Goal: Task Accomplishment & Management: Manage account settings

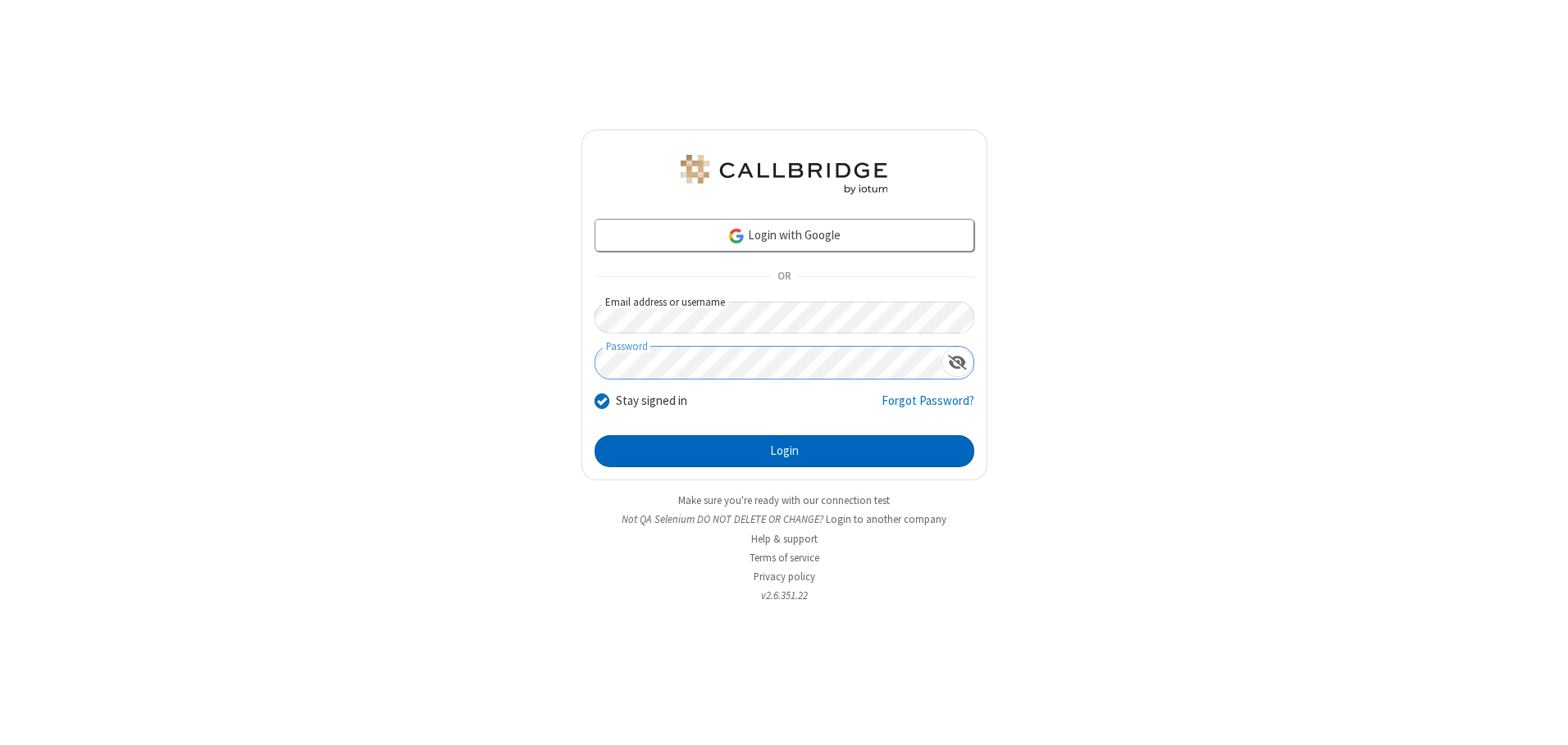
click at [784, 451] on button "Login" at bounding box center [784, 451] width 379 height 32
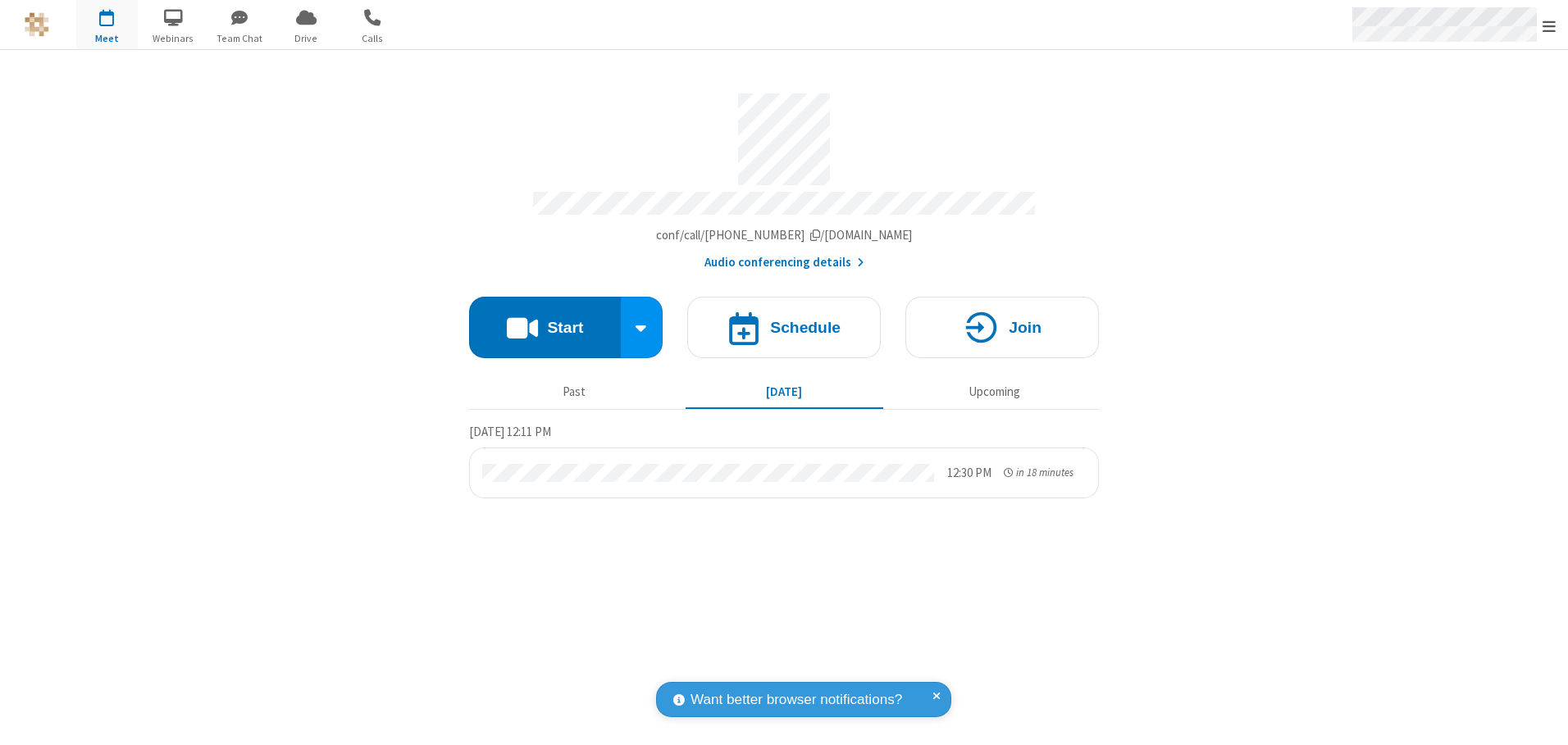
click at [1549, 25] on span "Open menu" at bounding box center [1548, 25] width 13 height 17
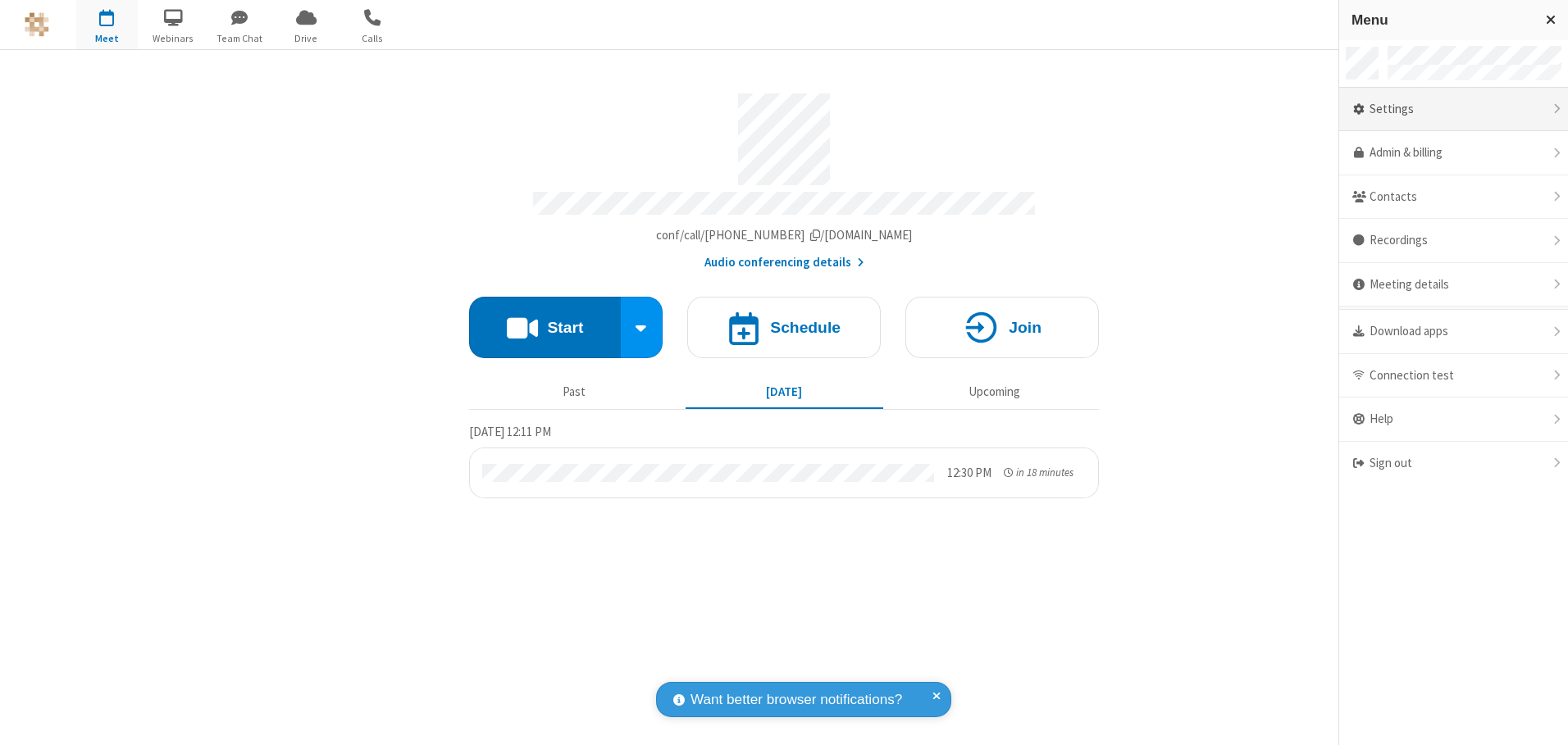
click at [1453, 109] on div "Settings" at bounding box center [1453, 110] width 228 height 44
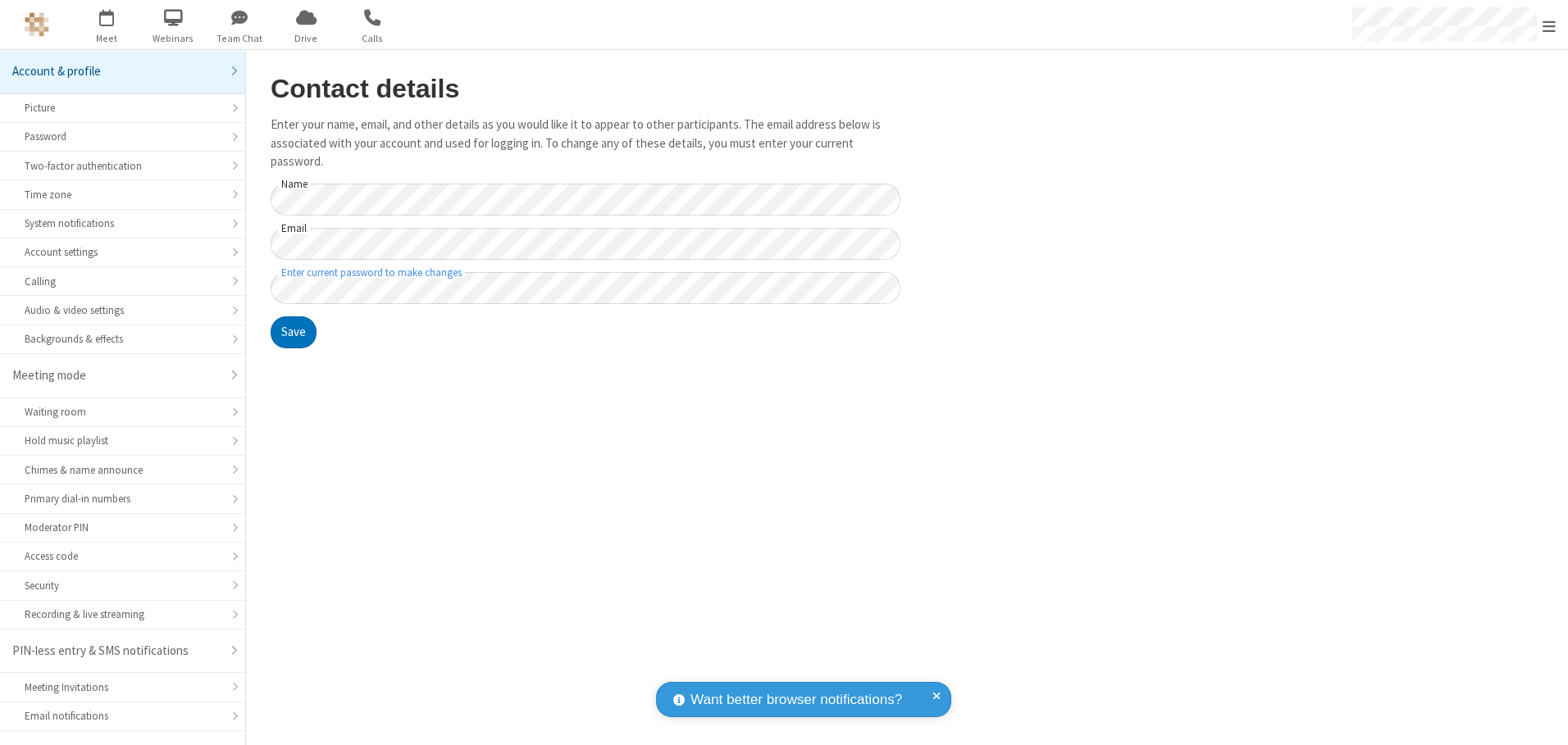
scroll to position [28, 0]
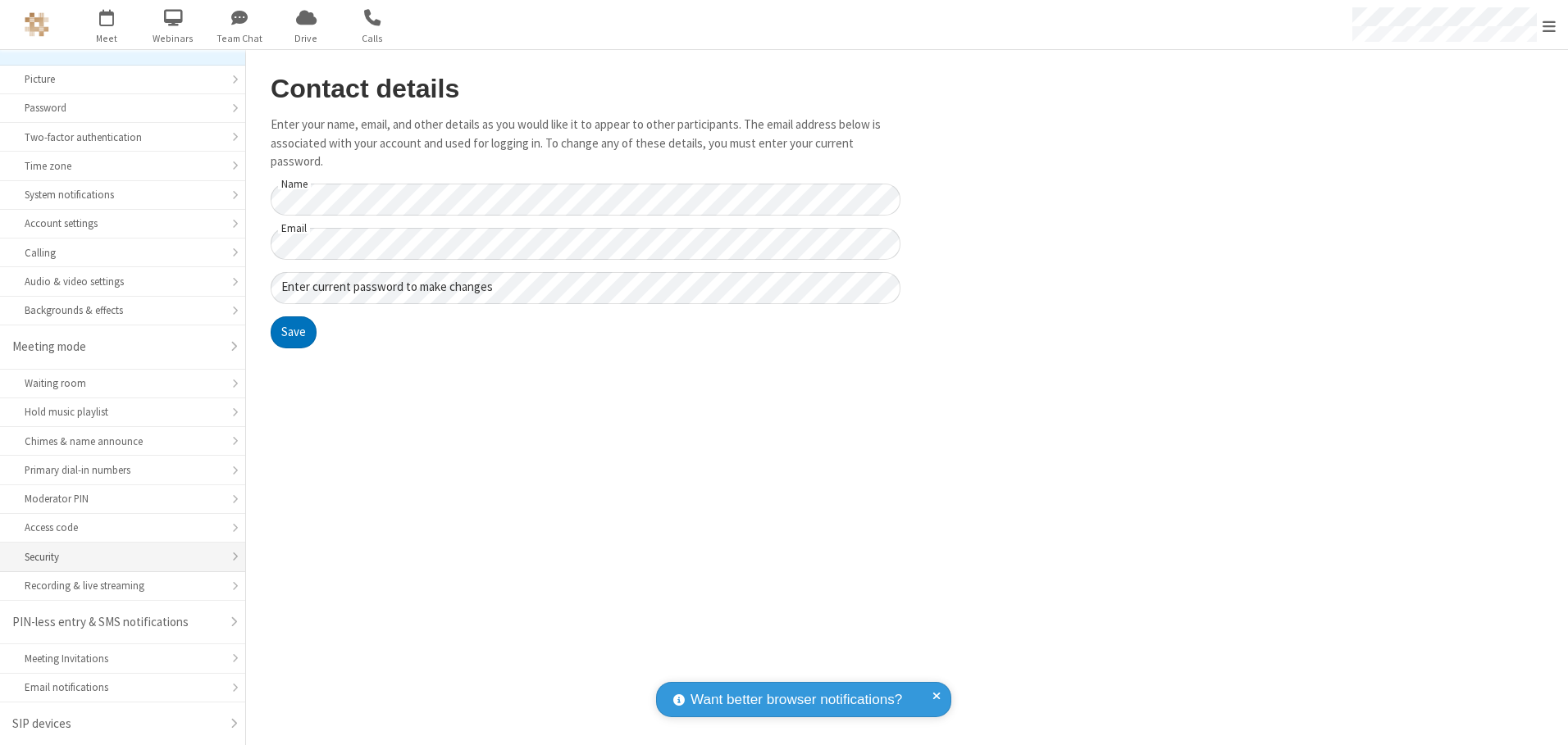
click at [117, 557] on div "Security" at bounding box center [123, 557] width 196 height 16
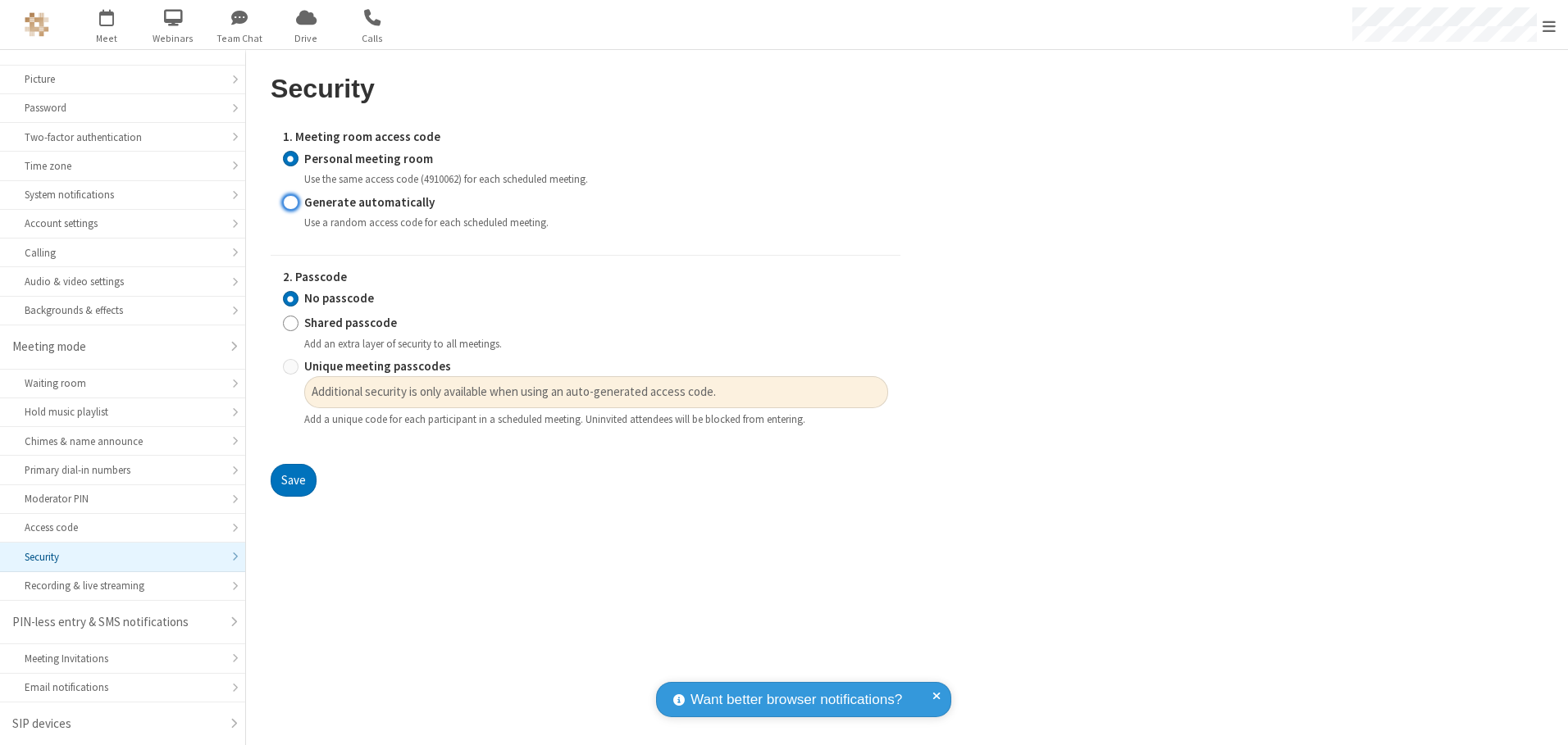
click at [290, 202] on input "Generate automatically" at bounding box center [291, 202] width 16 height 18
radio input "true"
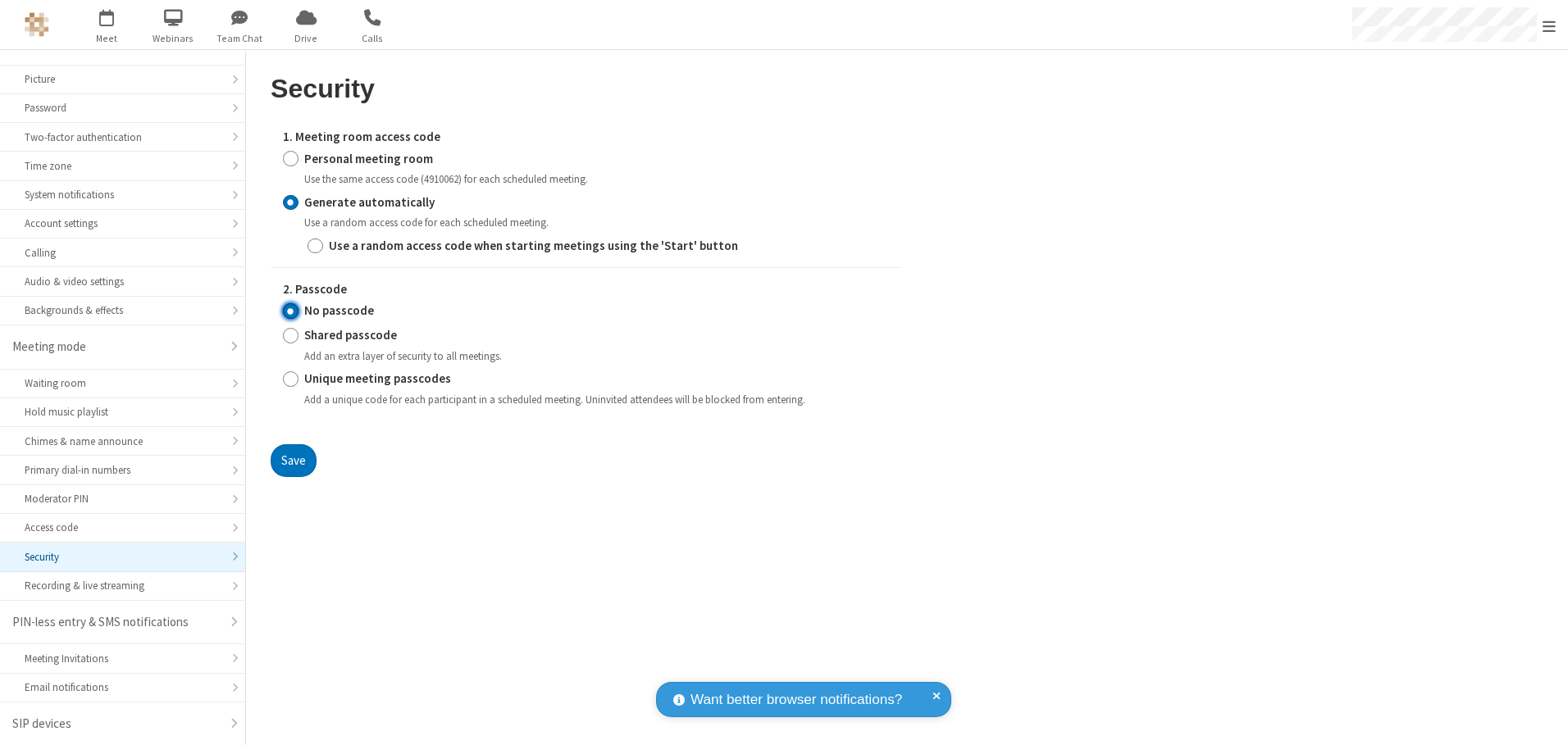
click at [290, 311] on input "No passcode" at bounding box center [291, 312] width 16 height 18
click at [293, 460] on button "Save" at bounding box center [293, 460] width 46 height 32
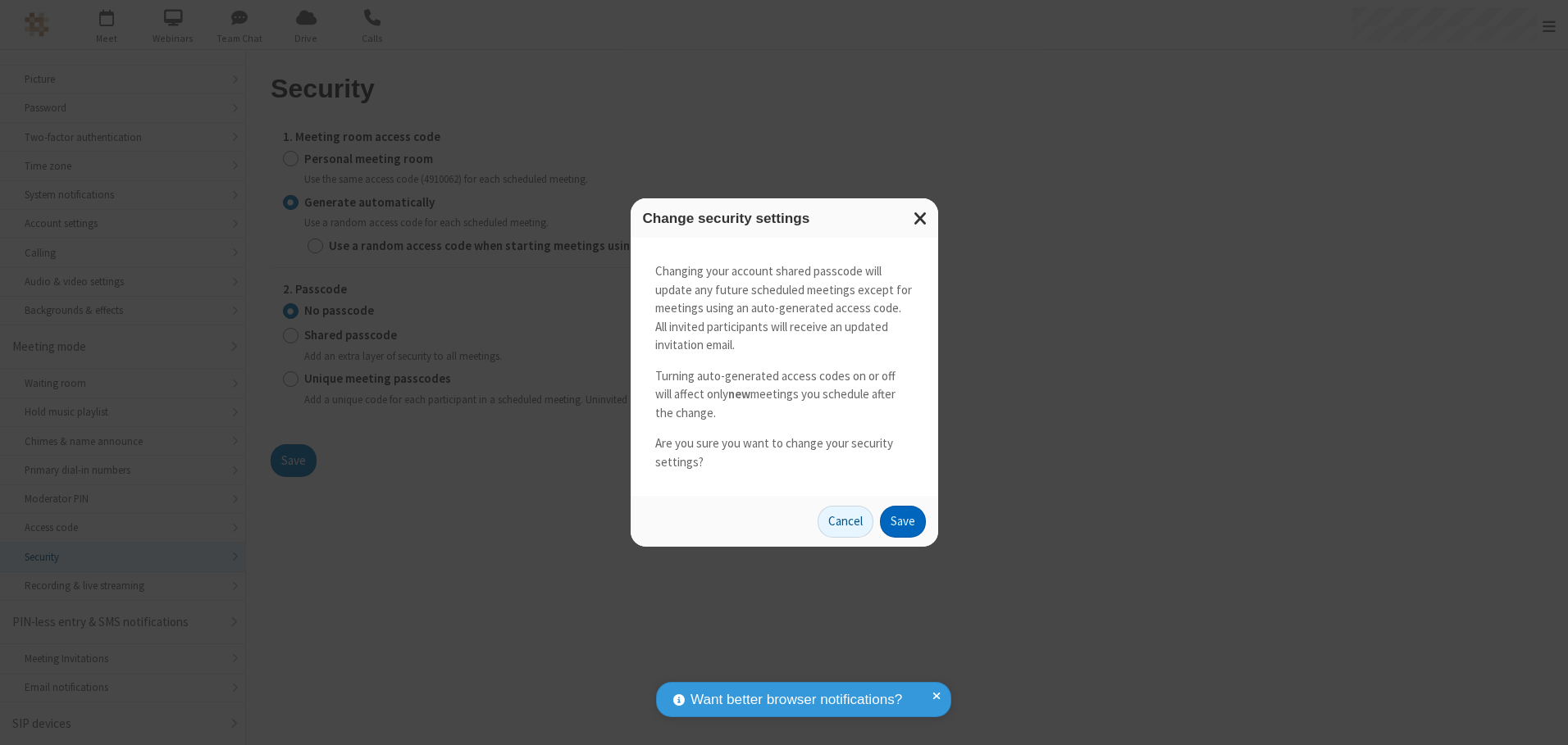
click at [902, 522] on button "Save" at bounding box center [903, 522] width 46 height 32
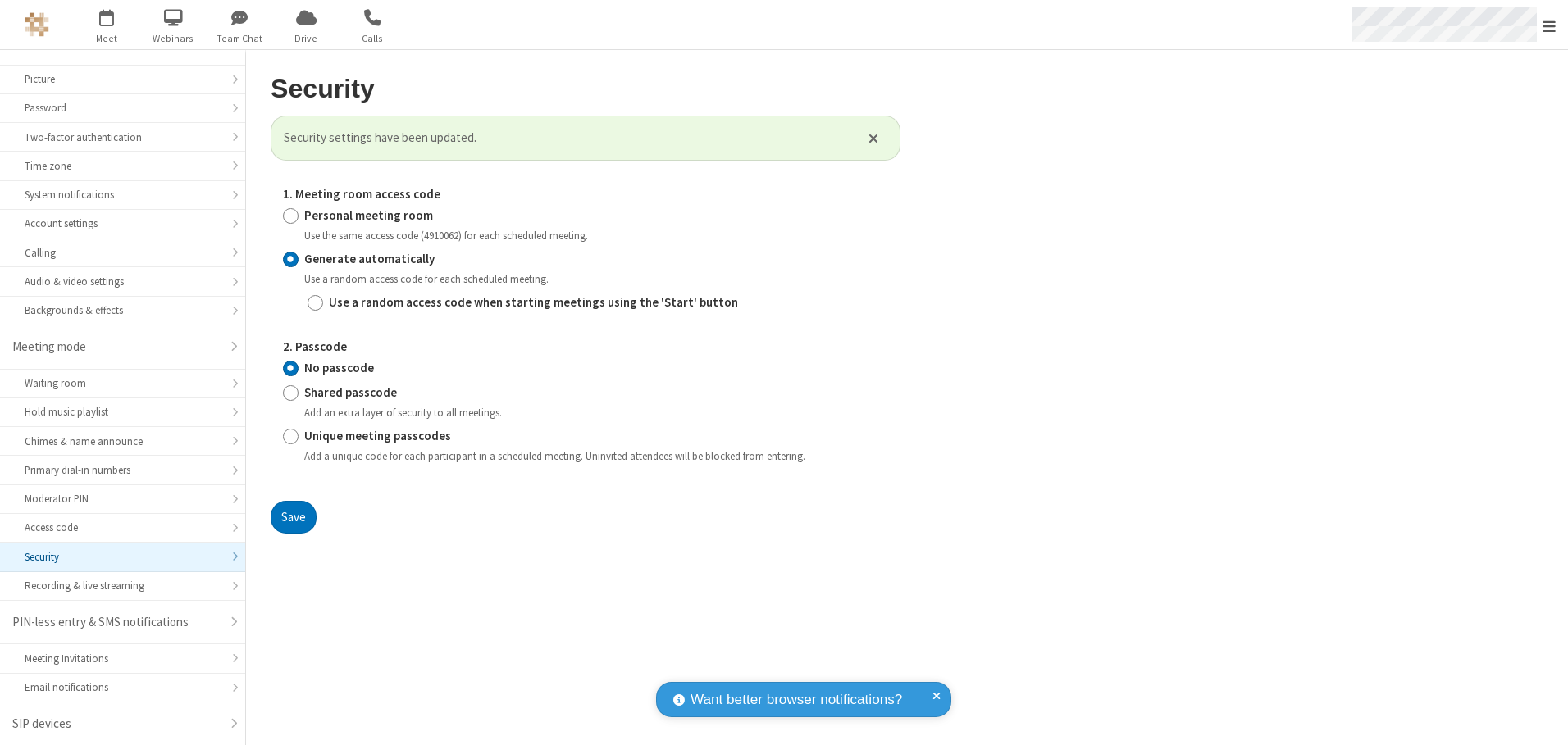
click at [1549, 25] on span "Open menu" at bounding box center [1548, 25] width 13 height 17
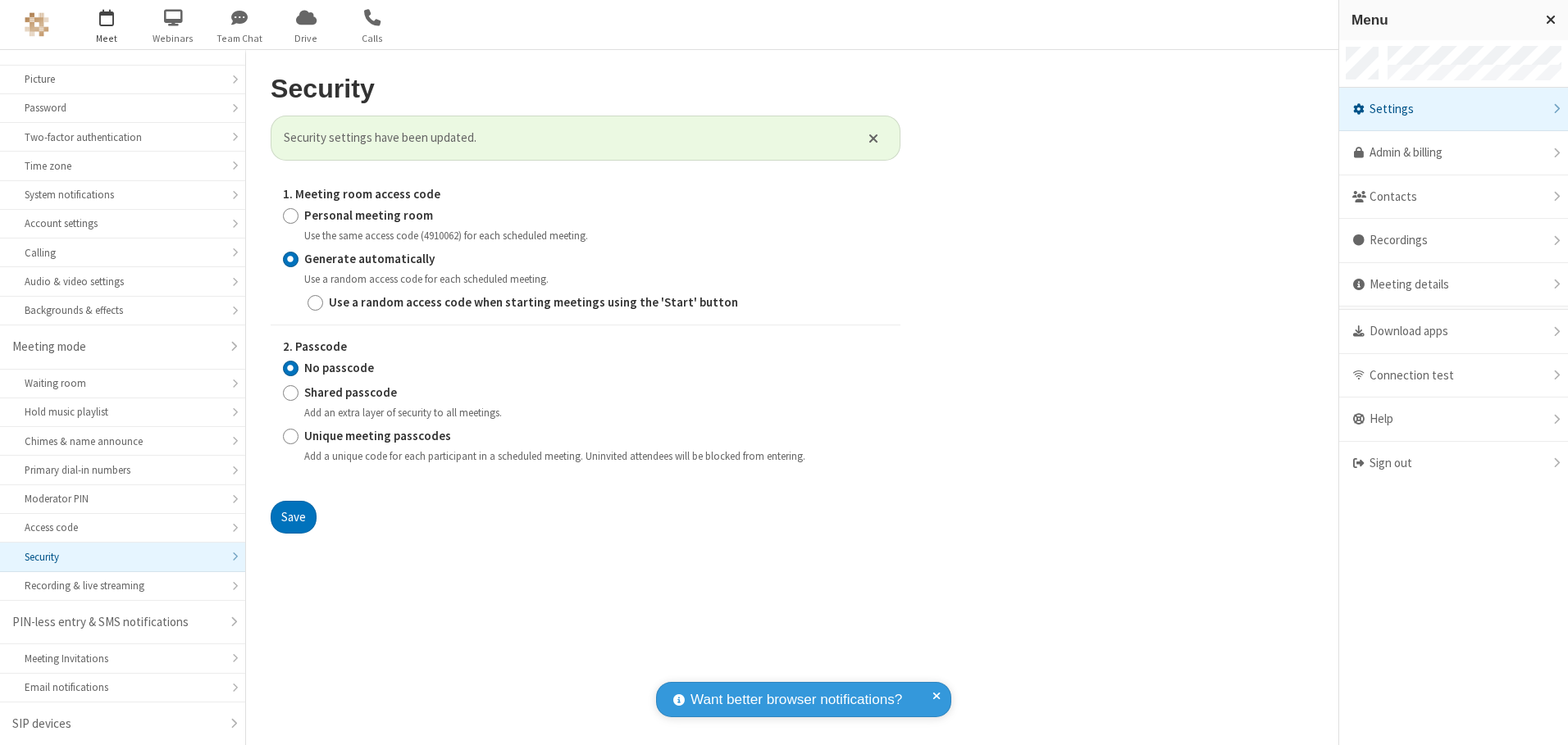
click at [107, 25] on span "button" at bounding box center [107, 17] width 62 height 27
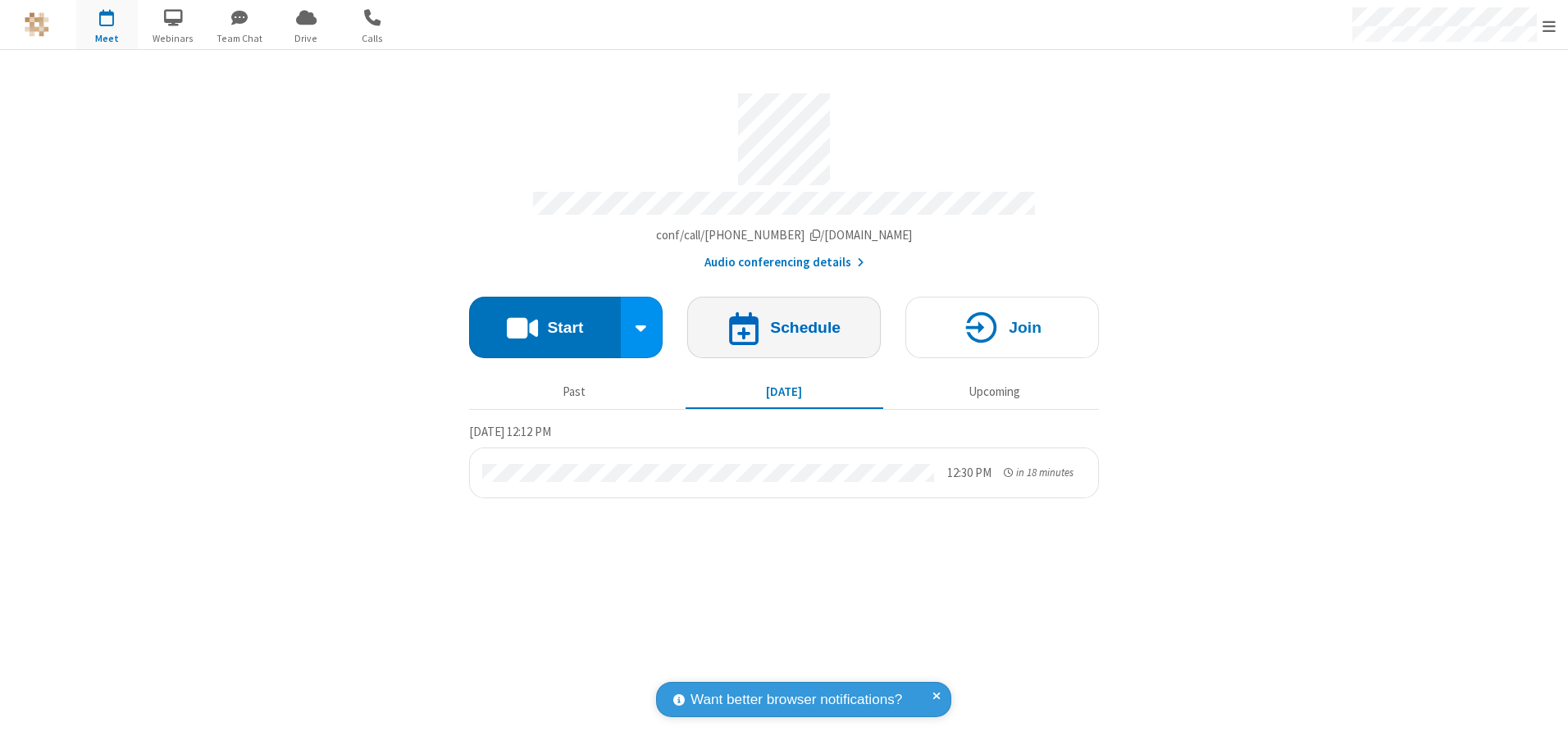
click at [784, 322] on h4 "Schedule" at bounding box center [805, 327] width 71 height 16
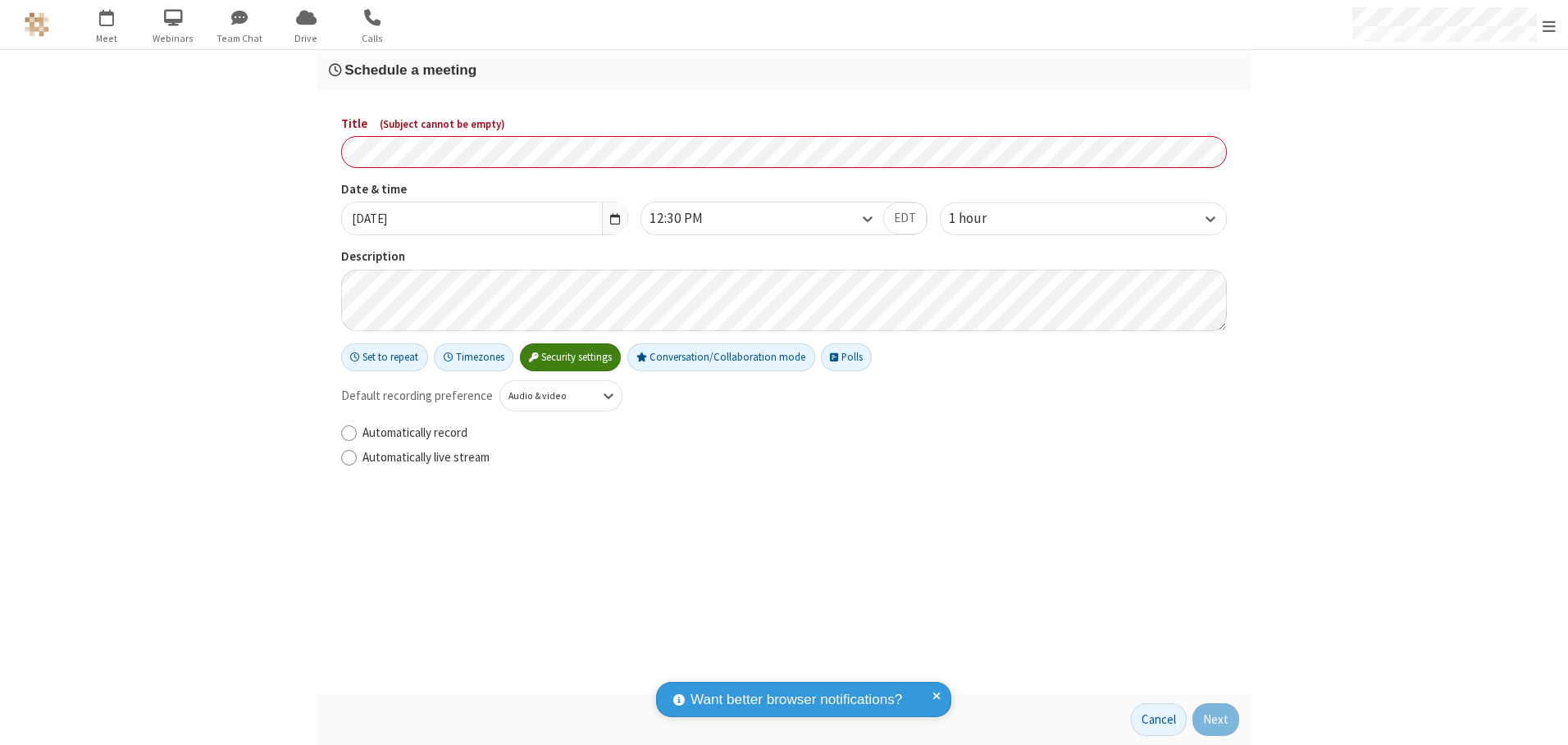
click at [784, 70] on h3 "Schedule a meeting" at bounding box center [784, 71] width 910 height 16
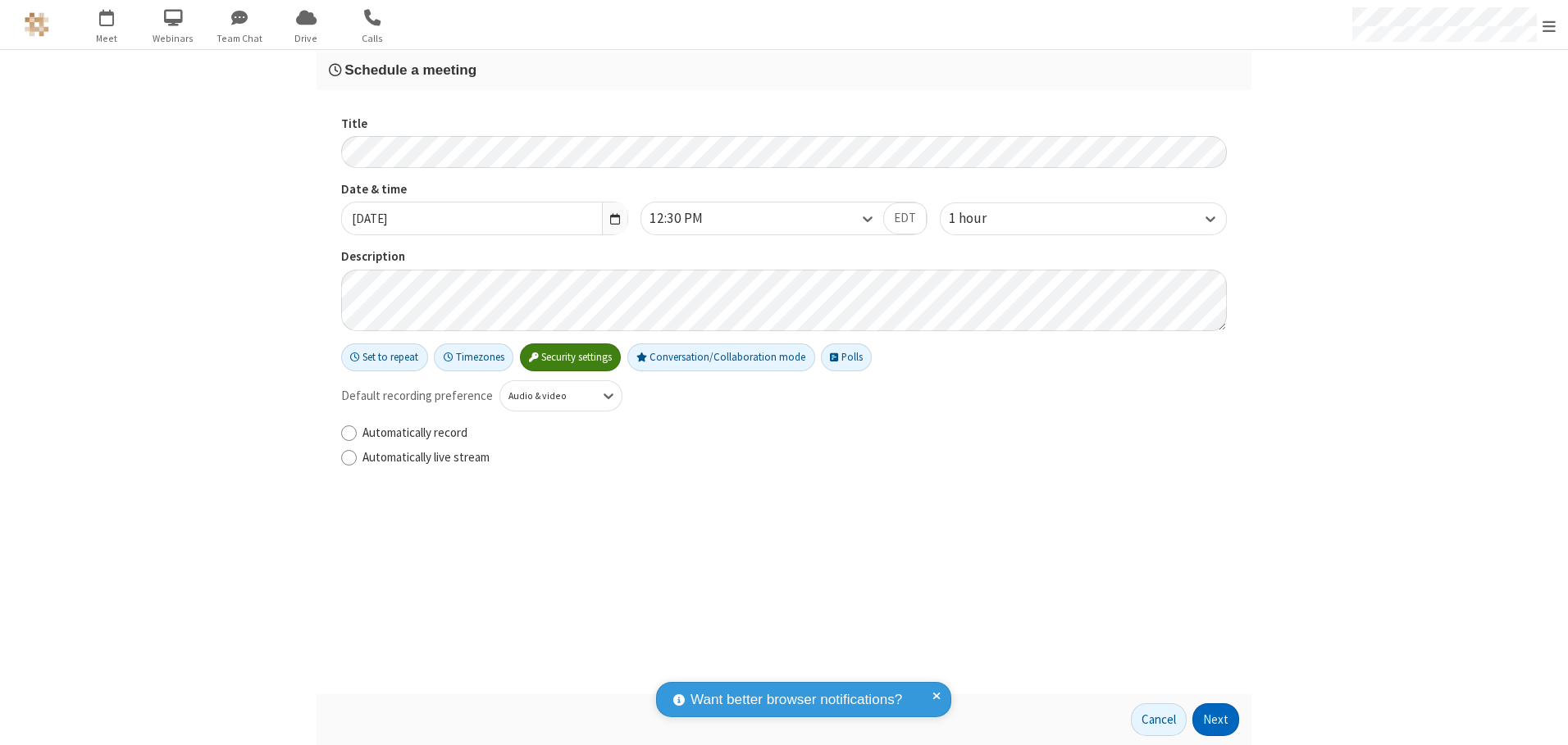
click at [1216, 720] on button "Next" at bounding box center [1216, 720] width 47 height 32
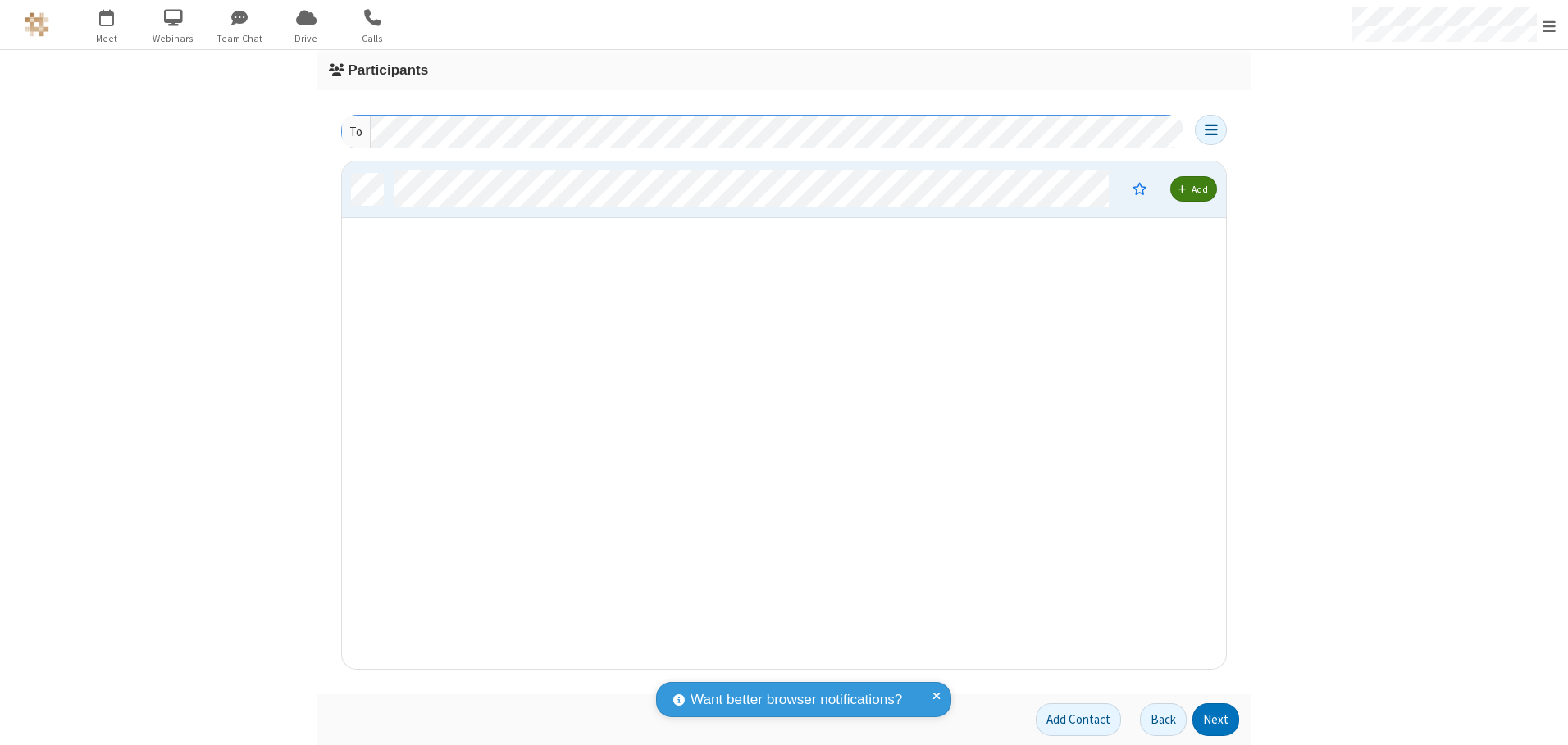
scroll to position [495, 872]
click at [1216, 720] on button "Next" at bounding box center [1216, 720] width 47 height 32
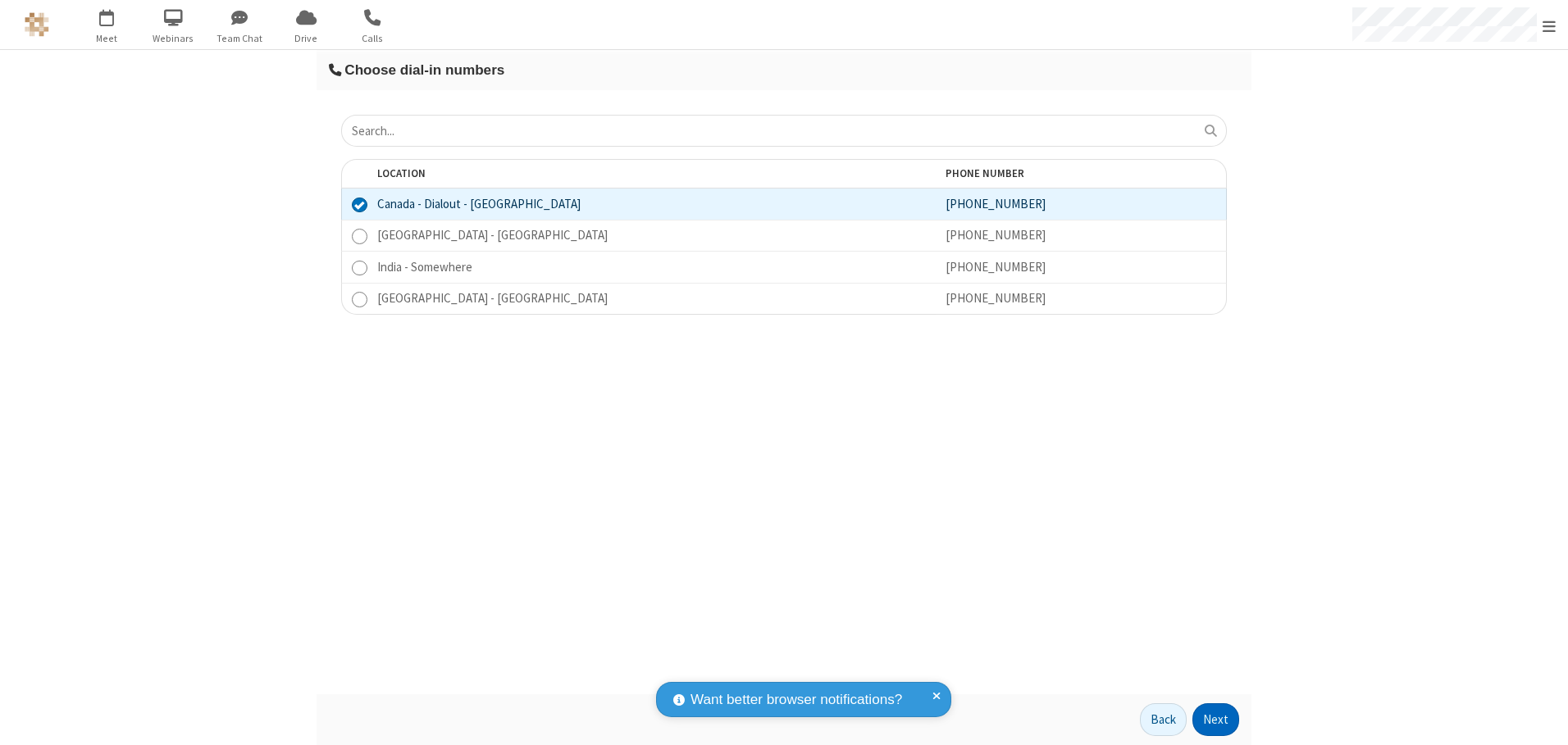
click at [1216, 720] on button "Next" at bounding box center [1216, 720] width 47 height 32
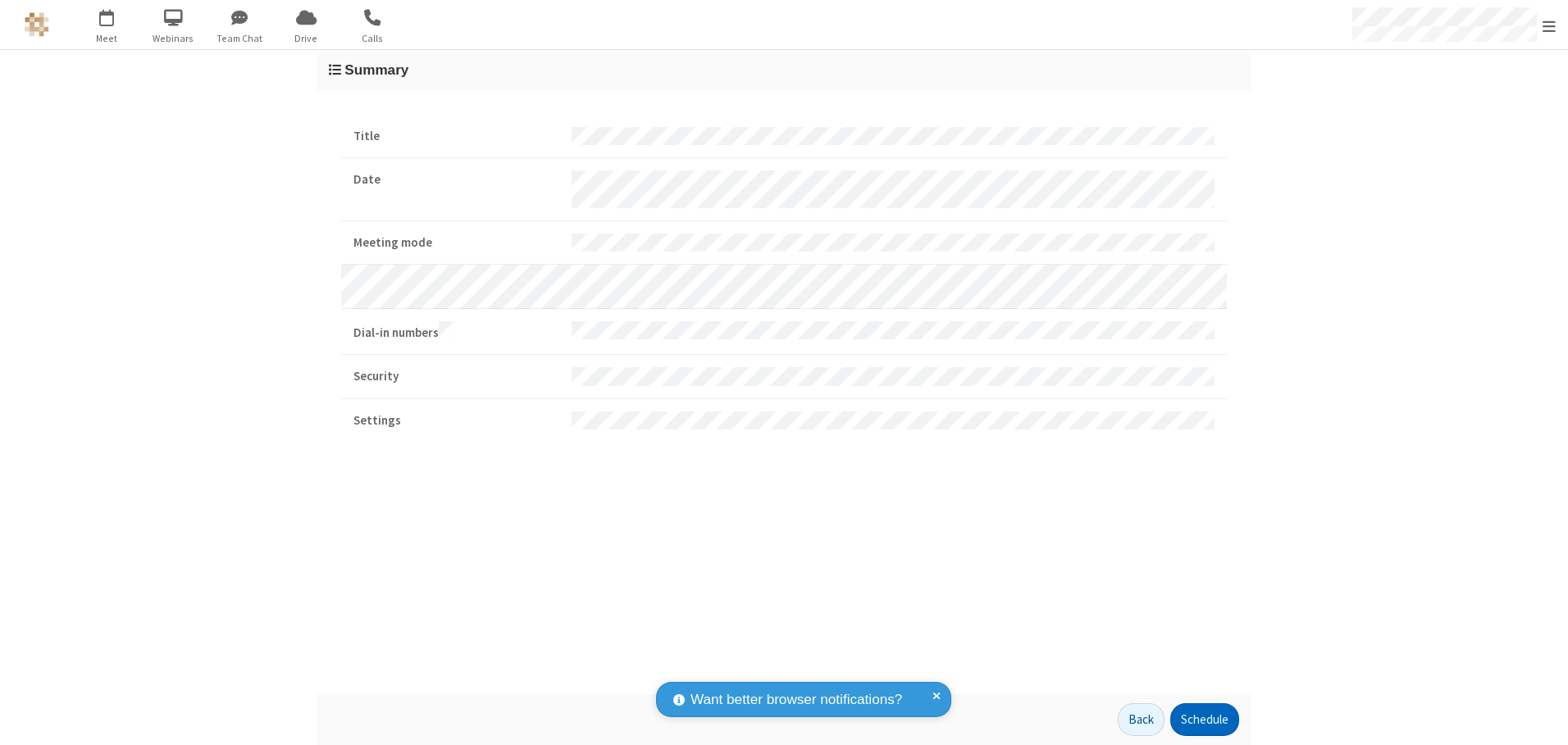
click at [1204, 720] on button "Schedule" at bounding box center [1205, 720] width 69 height 32
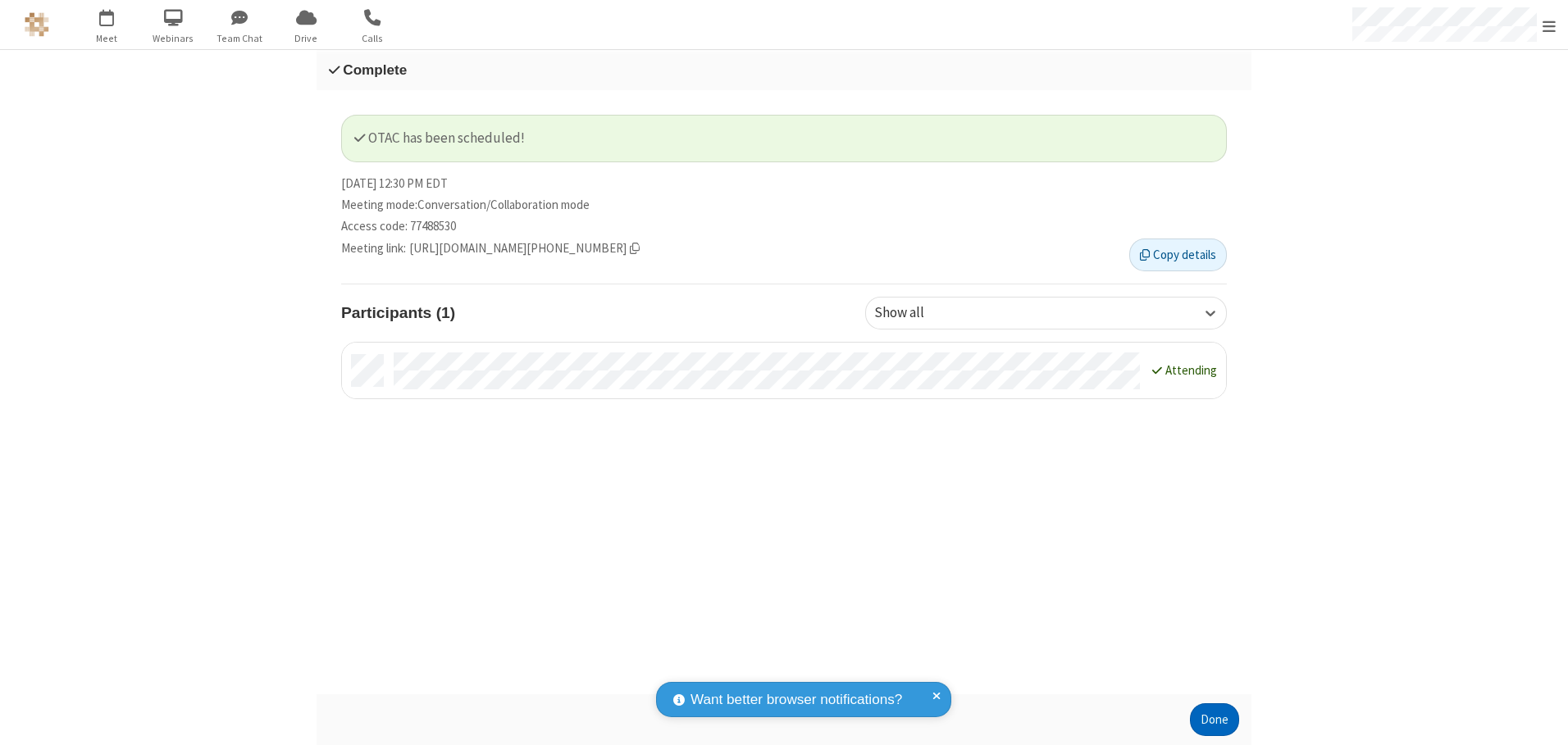
click at [1215, 720] on button "Done" at bounding box center [1215, 720] width 49 height 32
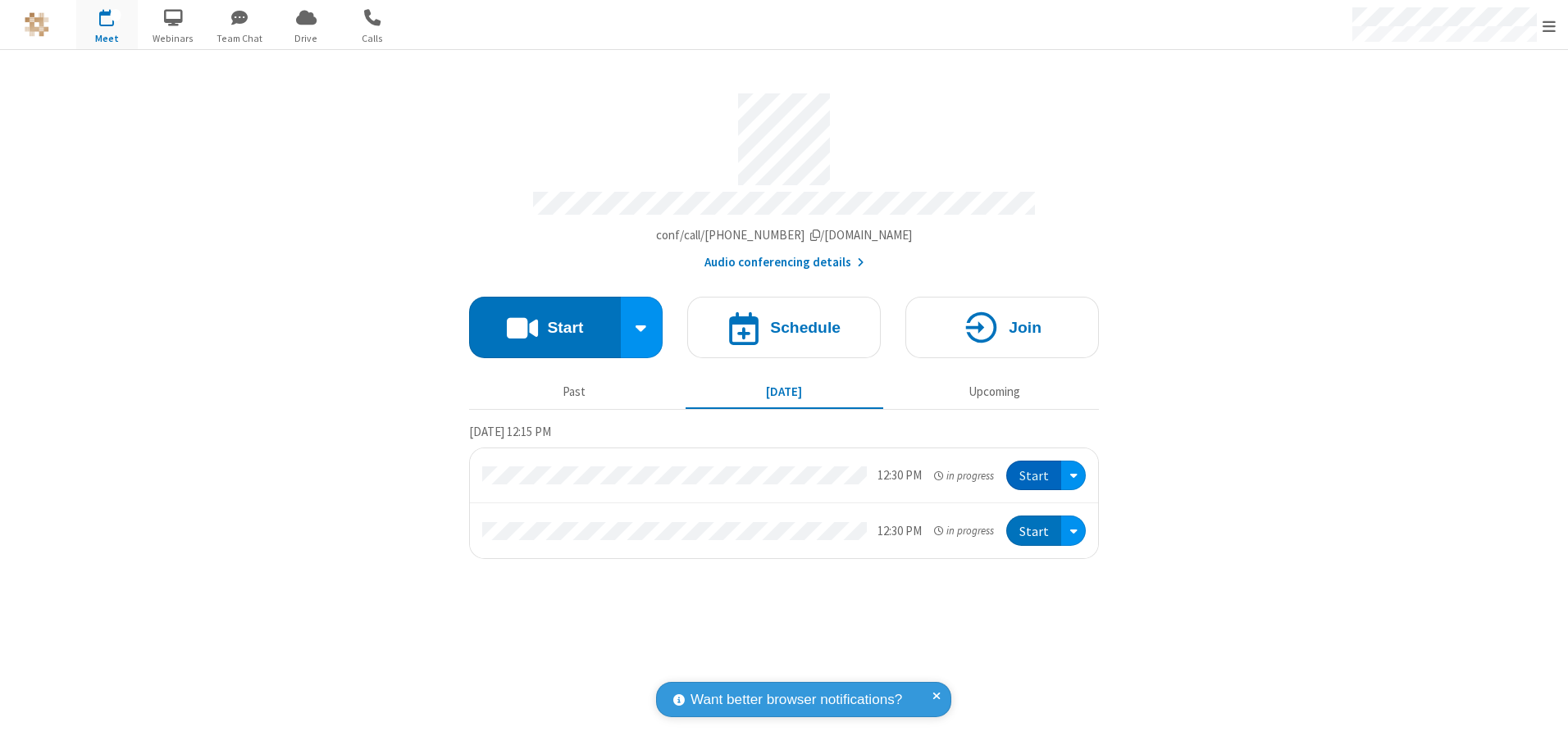
click at [1036, 470] on button "Start" at bounding box center [1034, 475] width 55 height 30
